Goal: Task Accomplishment & Management: Use online tool/utility

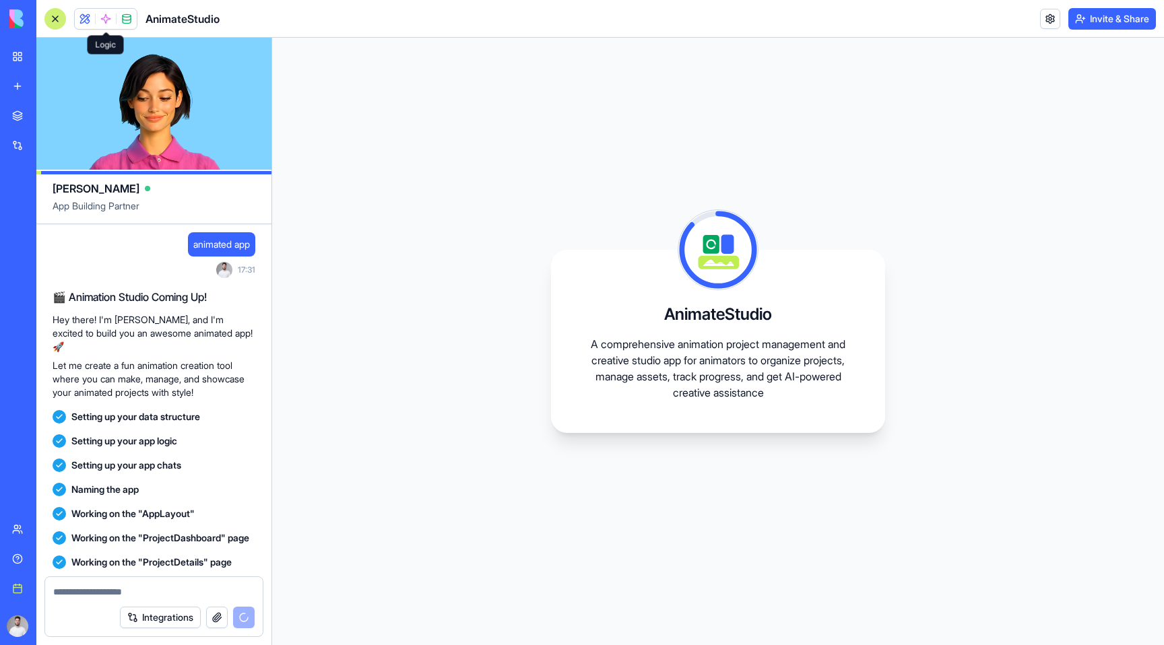
scroll to position [76, 0]
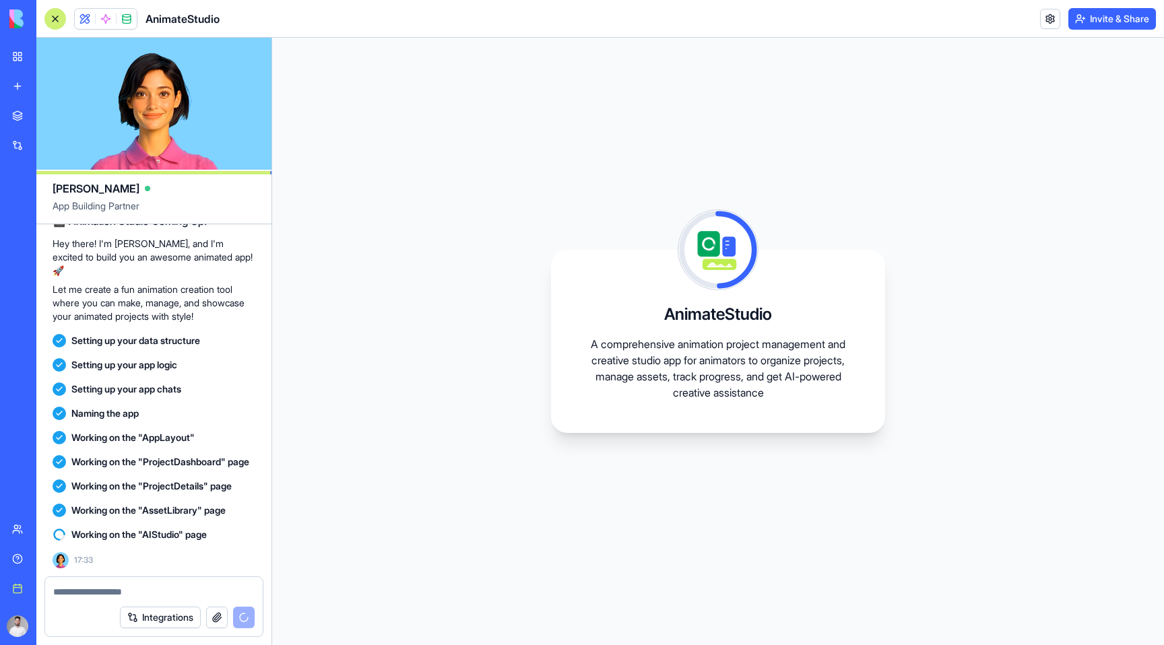
click at [139, 582] on div at bounding box center [154, 588] width 218 height 22
click at [110, 597] on textarea at bounding box center [153, 591] width 201 height 13
click at [53, 4] on header "AnimateStudio Invite & Share" at bounding box center [600, 19] width 1128 height 38
click at [53, 19] on div at bounding box center [55, 19] width 22 height 22
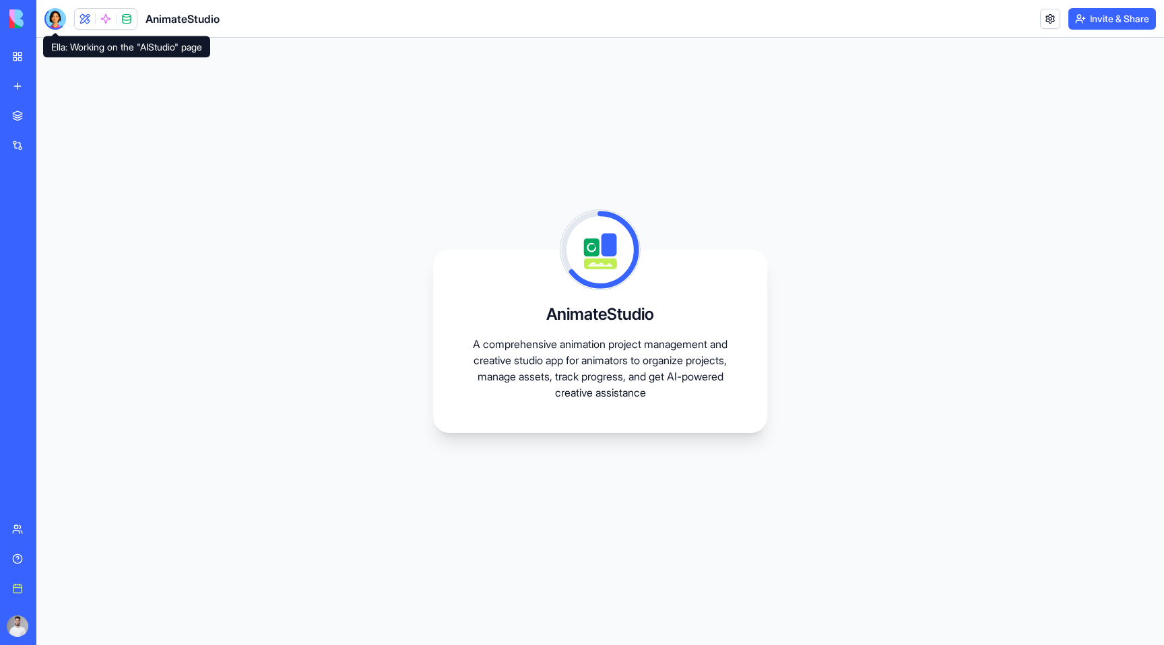
click at [59, 20] on div at bounding box center [55, 19] width 22 height 22
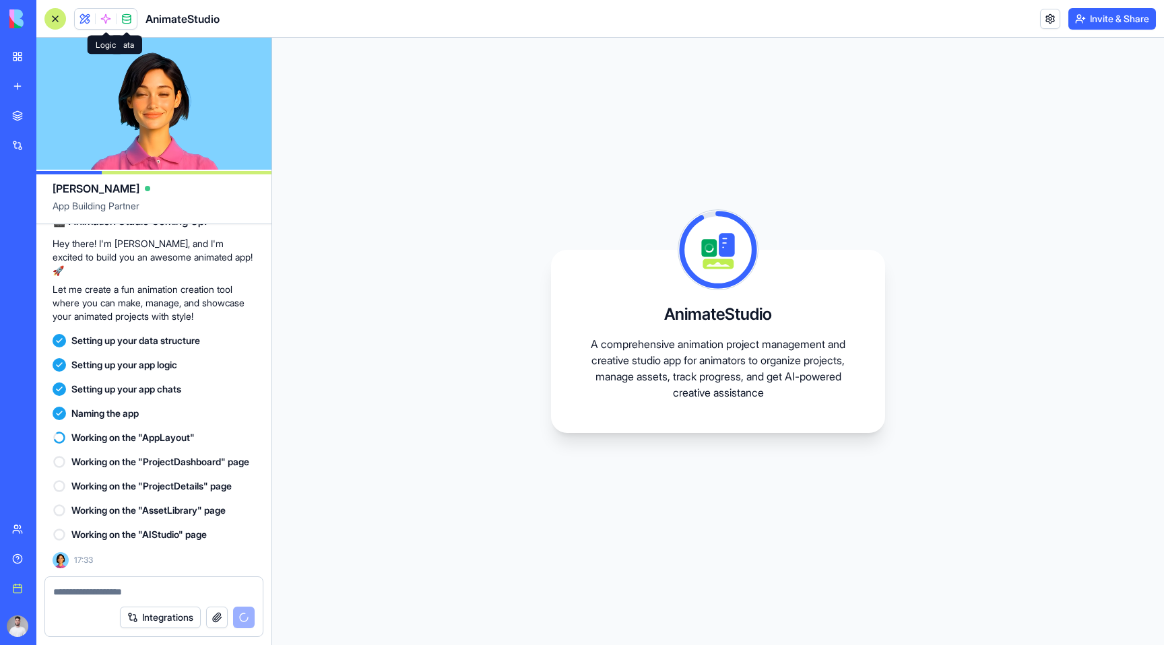
click at [102, 26] on span at bounding box center [106, 19] width 38 height 38
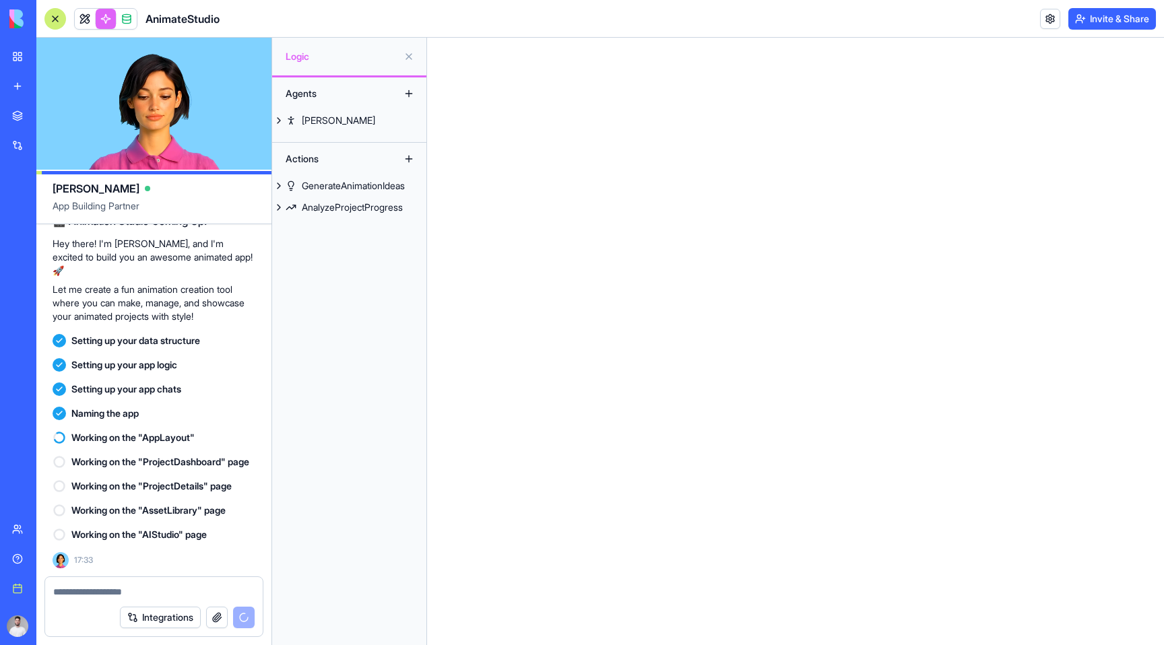
click at [55, 25] on div at bounding box center [55, 19] width 22 height 22
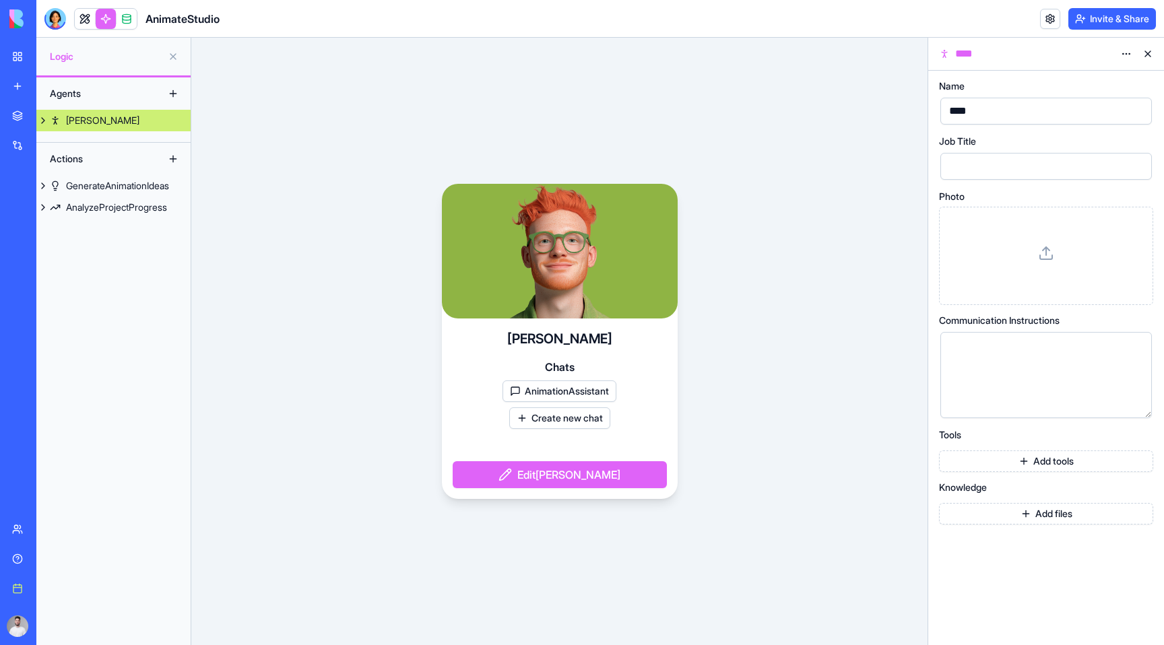
click at [13, 22] on img at bounding box center [51, 18] width 84 height 19
click at [50, 60] on div "My workspace" at bounding box center [41, 56] width 18 height 13
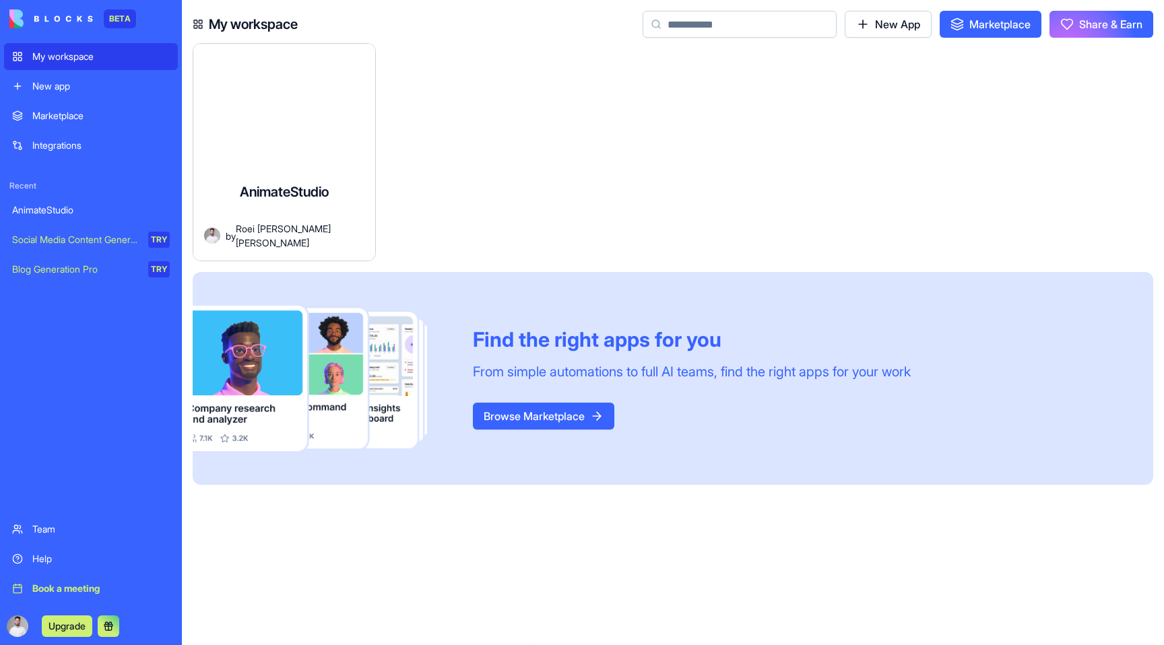
click at [48, 88] on div "New app" at bounding box center [100, 86] width 137 height 13
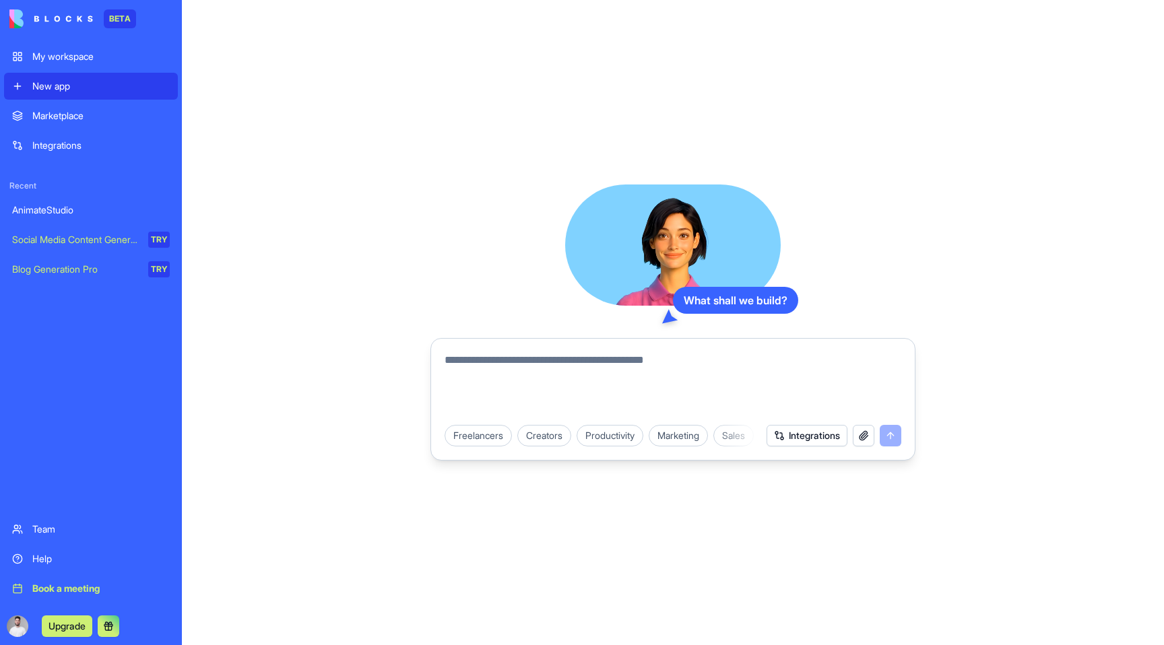
click at [550, 436] on div "Creators" at bounding box center [544, 436] width 54 height 22
click at [484, 445] on div "Creators" at bounding box center [478, 436] width 67 height 22
click at [618, 445] on div "Marketing" at bounding box center [614, 436] width 59 height 22
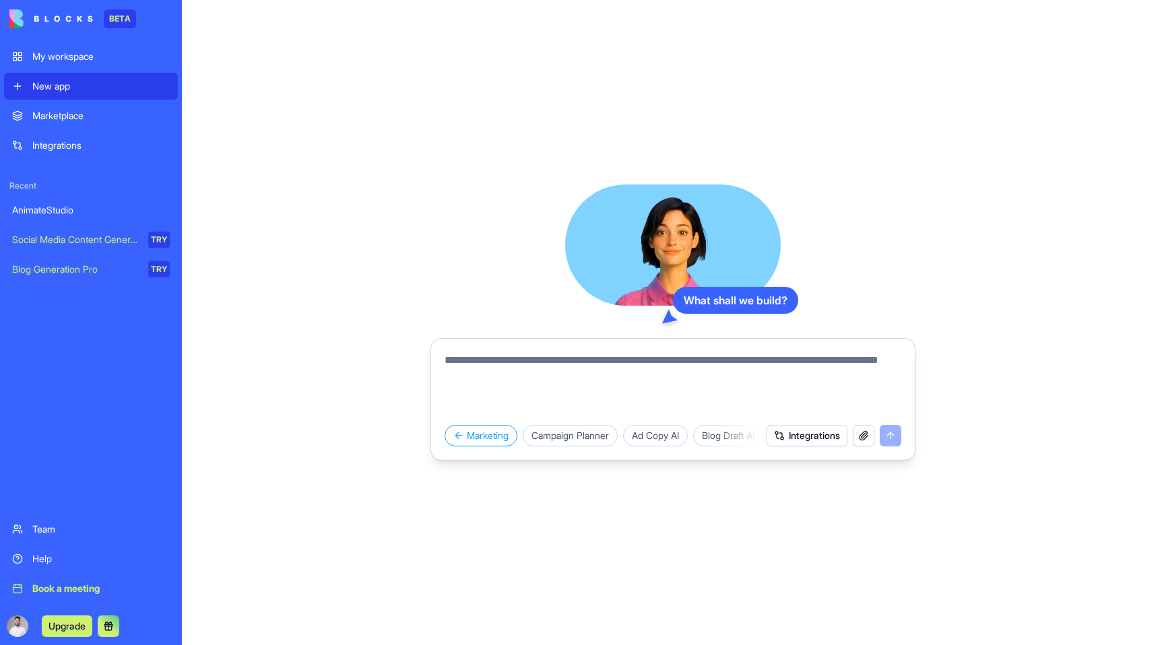
click at [567, 435] on div "Campaign Planner" at bounding box center [570, 436] width 95 height 22
type textarea "**********"
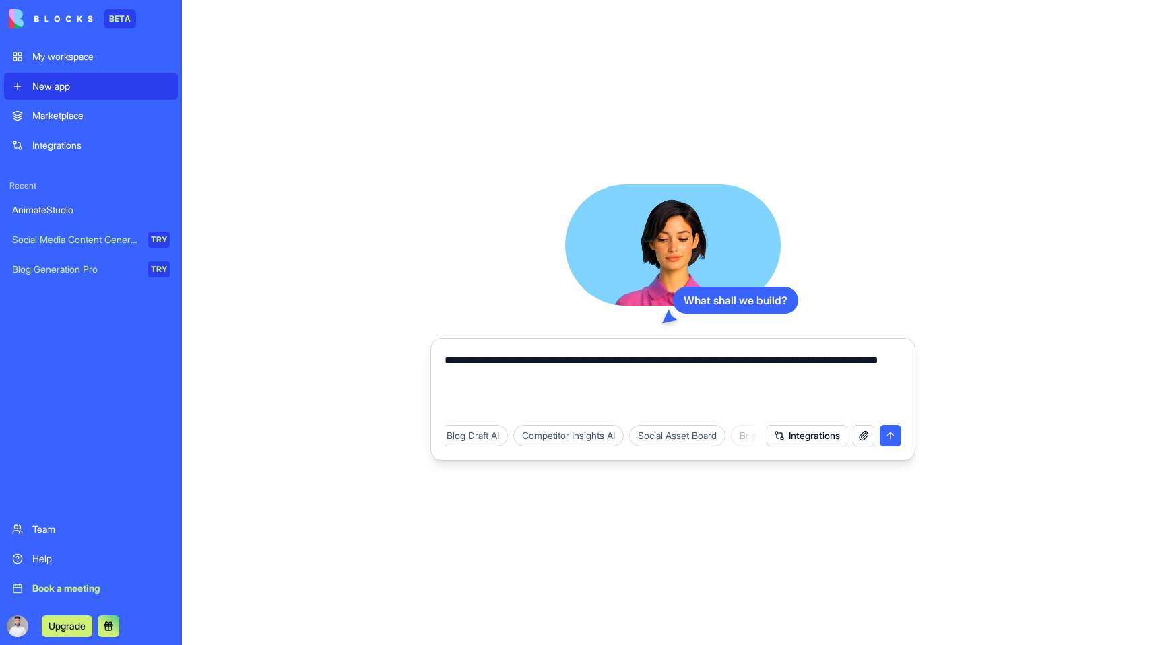
scroll to position [0, 370]
